Goal: Information Seeking & Learning: Learn about a topic

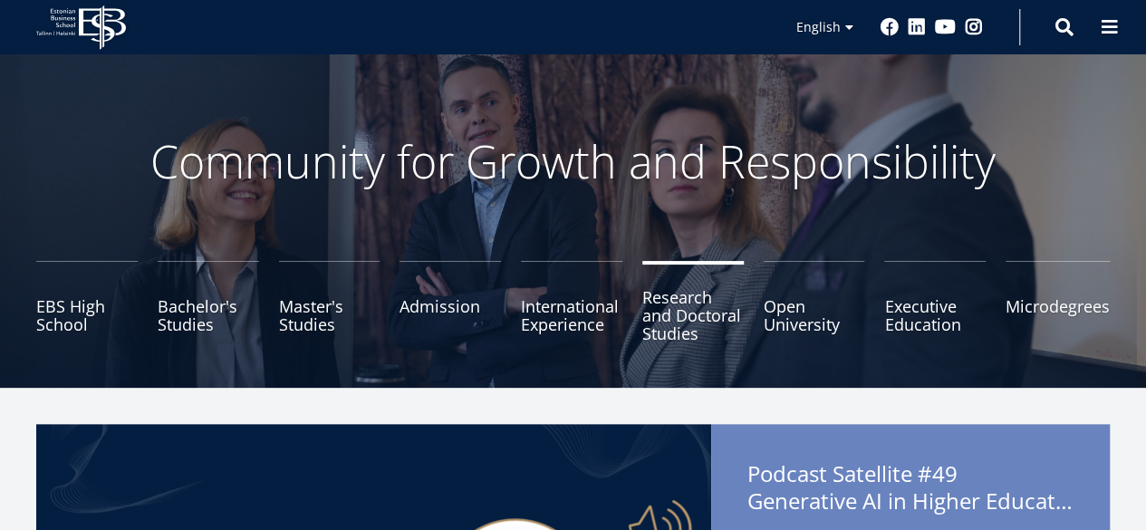
scroll to position [46, 0]
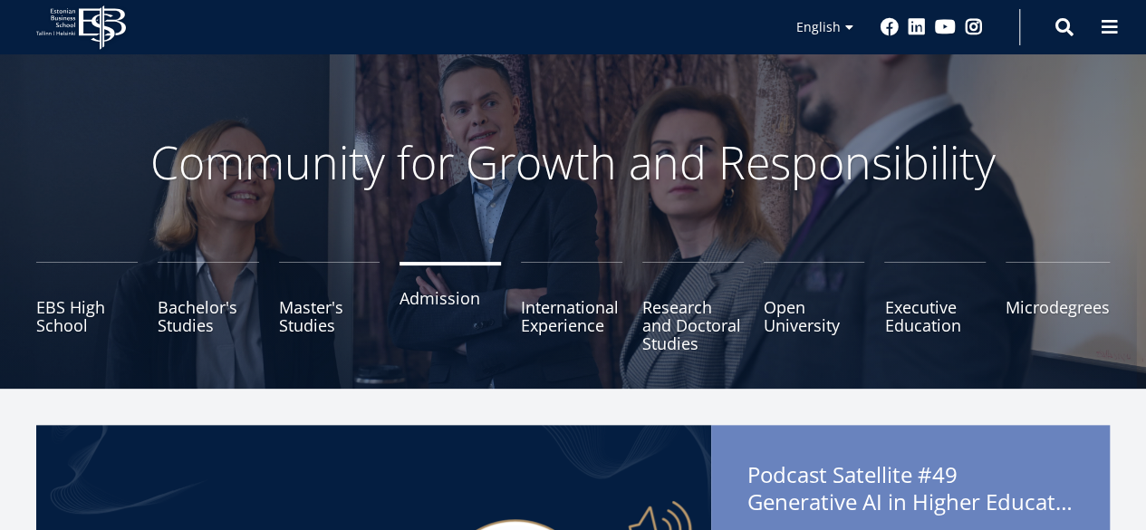
click at [428, 292] on link "Admission" at bounding box center [449, 307] width 101 height 91
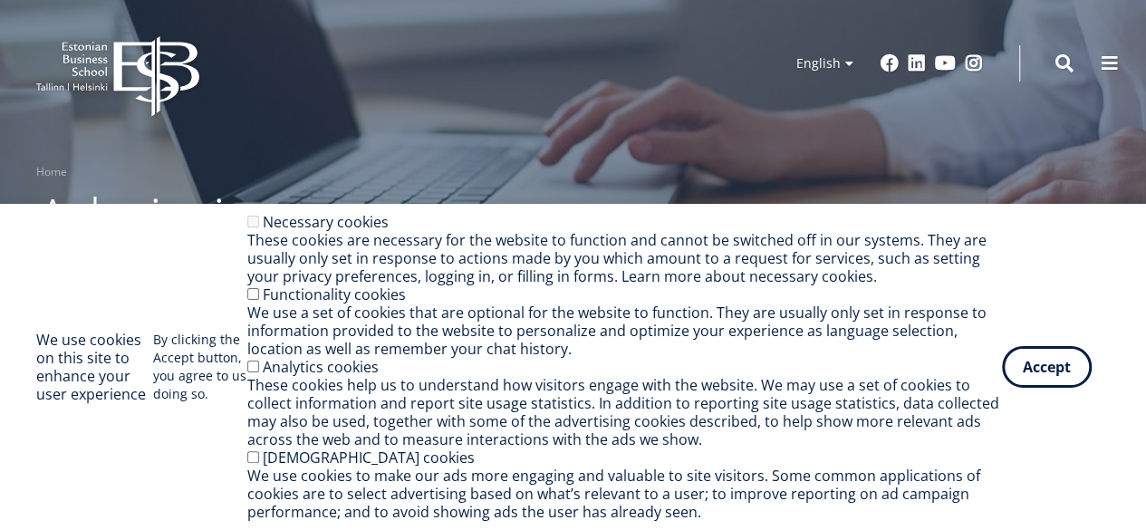
click at [1012, 346] on div "Accept Withdraw consent" at bounding box center [1056, 367] width 108 height 42
click at [1034, 371] on button "Accept" at bounding box center [1047, 363] width 90 height 42
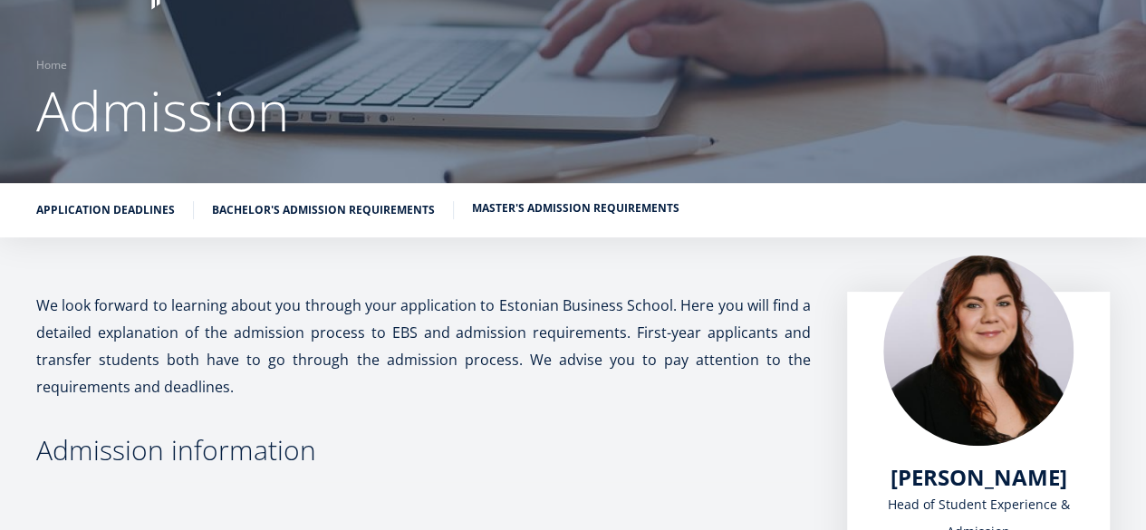
scroll to position [108, 0]
click at [317, 204] on link "Bachelor's admission requirements" at bounding box center [323, 207] width 223 height 18
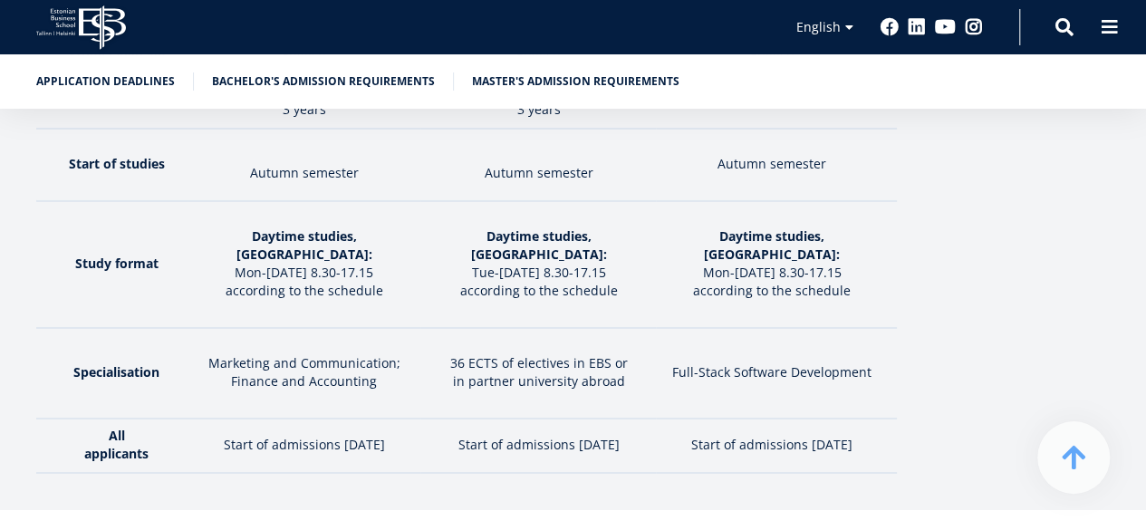
scroll to position [2978, 0]
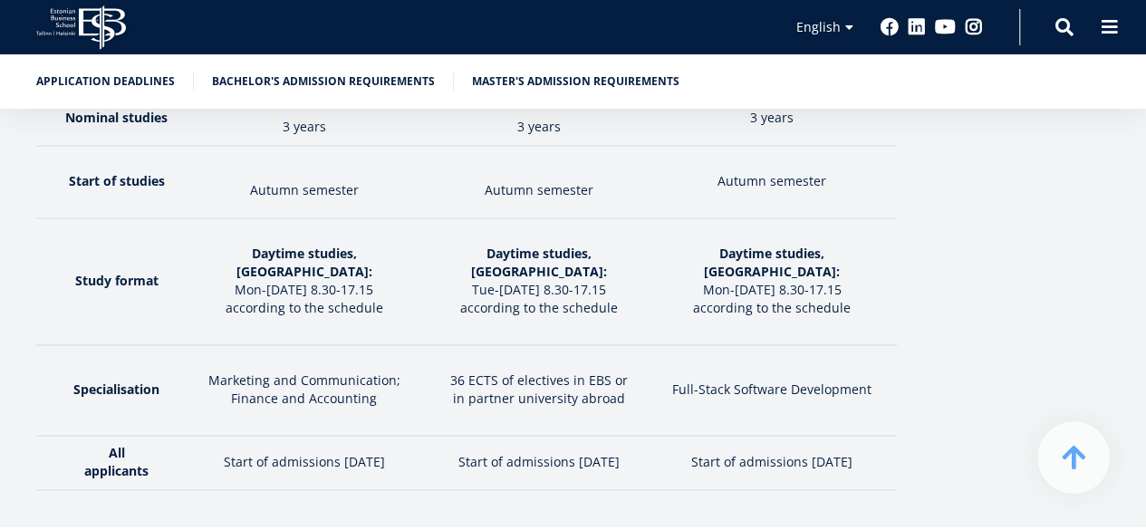
click at [604, 389] on p "in partner university abroad" at bounding box center [537, 398] width 217 height 18
click at [549, 436] on td "Start of admissions [DATE]" at bounding box center [537, 463] width 235 height 54
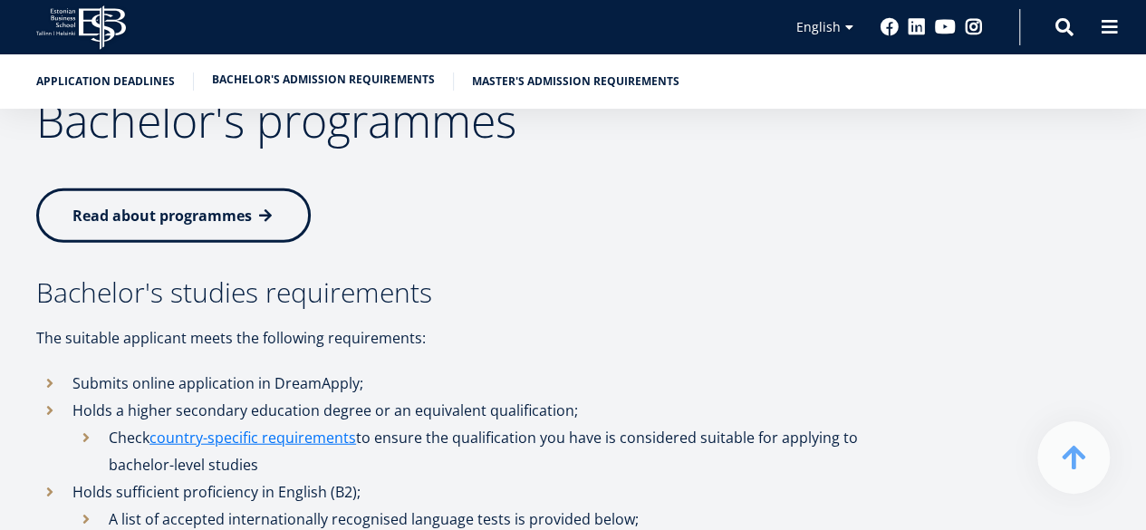
scroll to position [2051, 0]
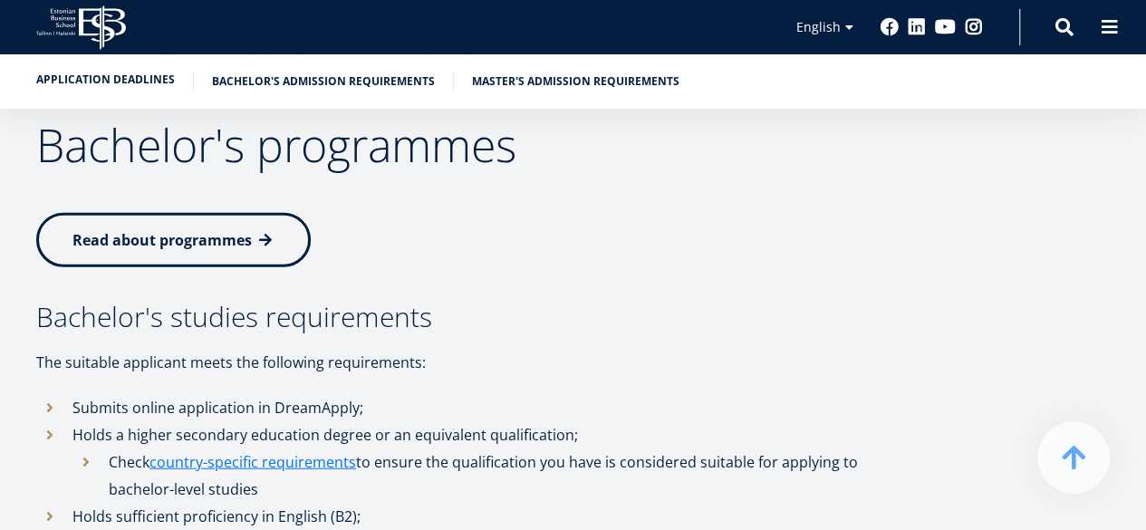
click at [147, 86] on link "Application deadlines" at bounding box center [105, 80] width 139 height 18
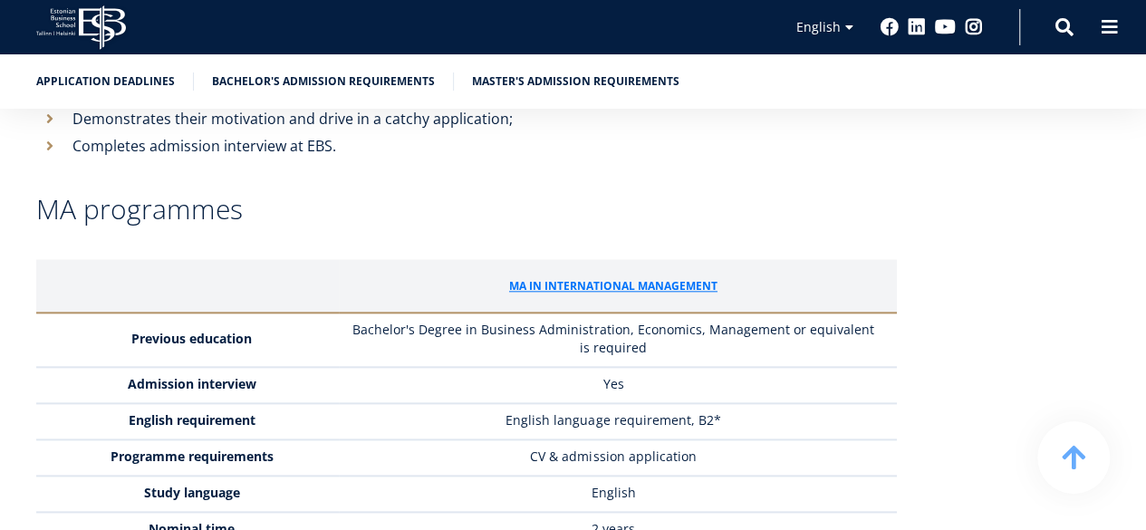
scroll to position [4309, 0]
